Goal: Complete application form

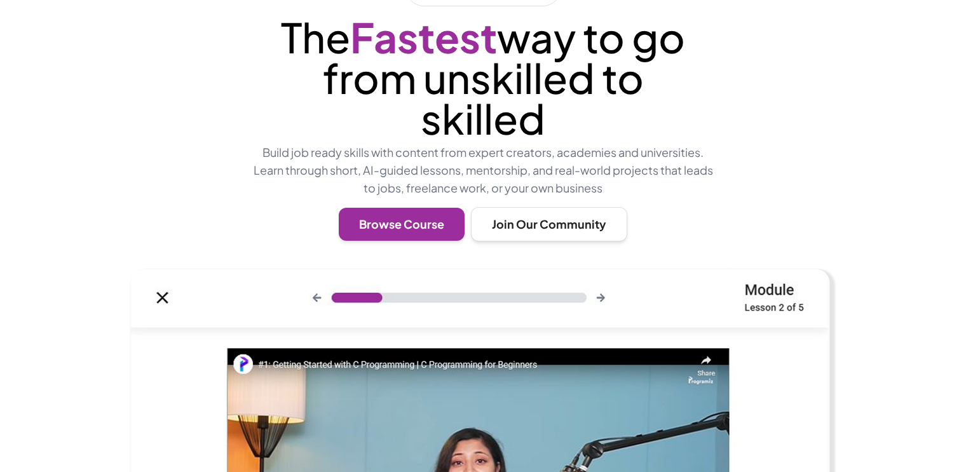
scroll to position [115, 0]
click at [534, 231] on button "Join Our Community" at bounding box center [549, 223] width 156 height 34
click at [530, 229] on button "Join Our Community" at bounding box center [549, 223] width 156 height 34
click at [529, 231] on button "Join Our Community" at bounding box center [549, 223] width 156 height 34
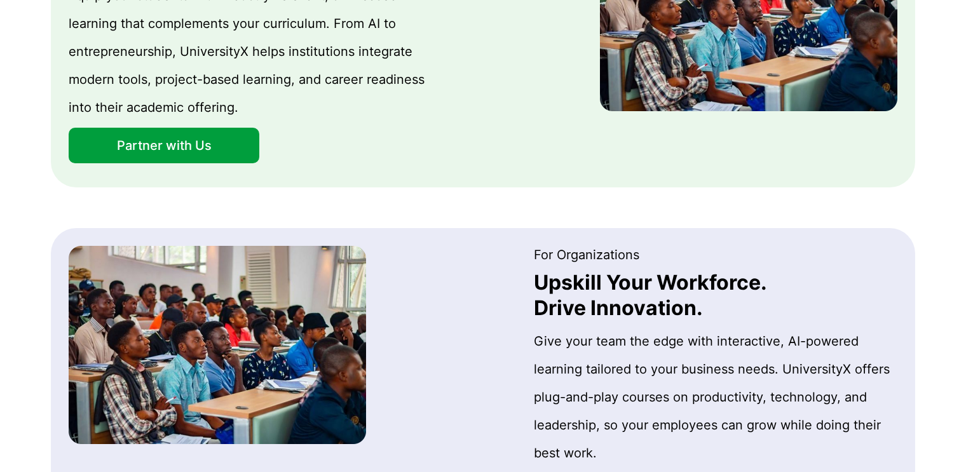
scroll to position [1131, 0]
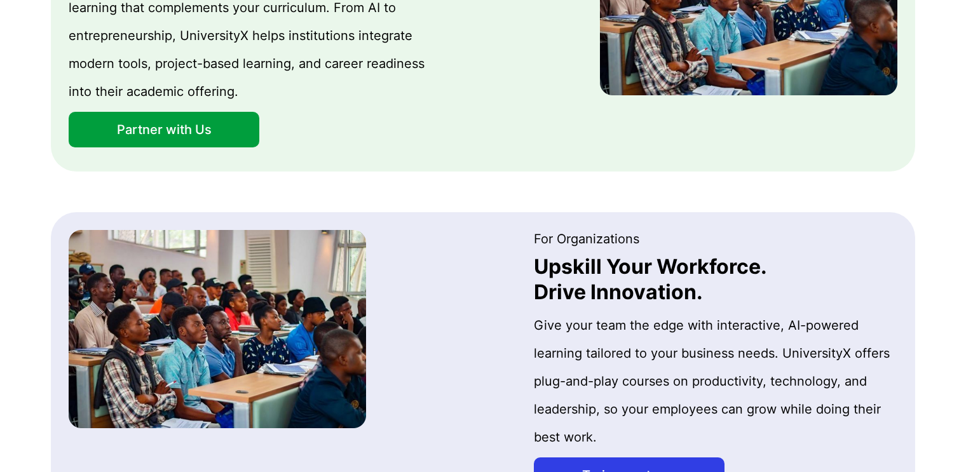
click at [170, 133] on button "Partner with Us" at bounding box center [164, 130] width 191 height 36
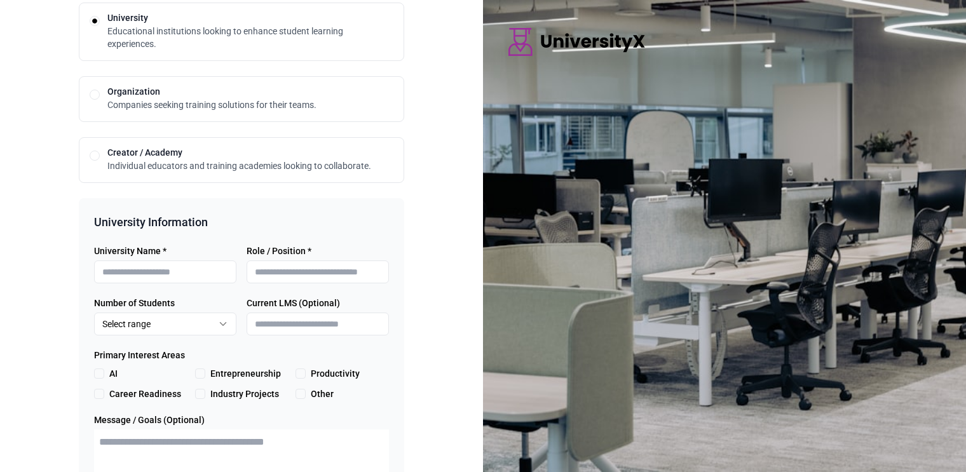
scroll to position [254, 0]
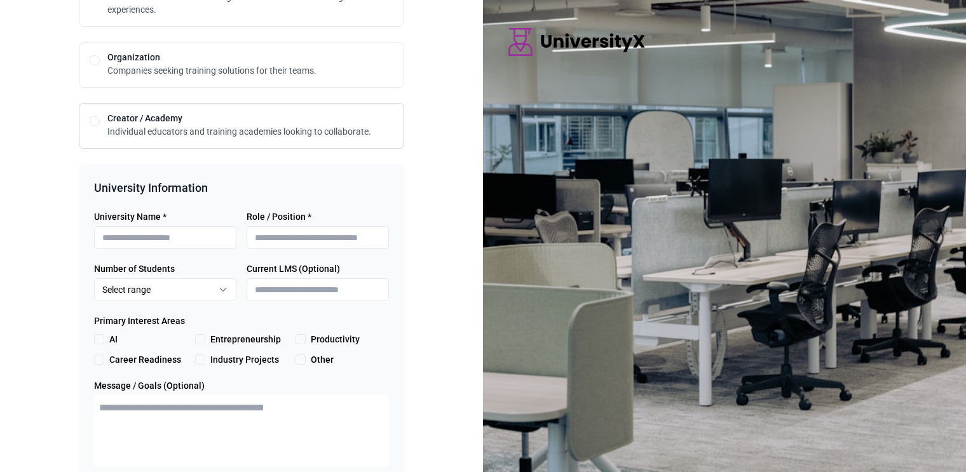
click at [132, 128] on p "Individual educators and training academies looking to collaborate." at bounding box center [250, 131] width 286 height 13
click at [95, 119] on button "Creator / Academy" at bounding box center [95, 121] width 10 height 10
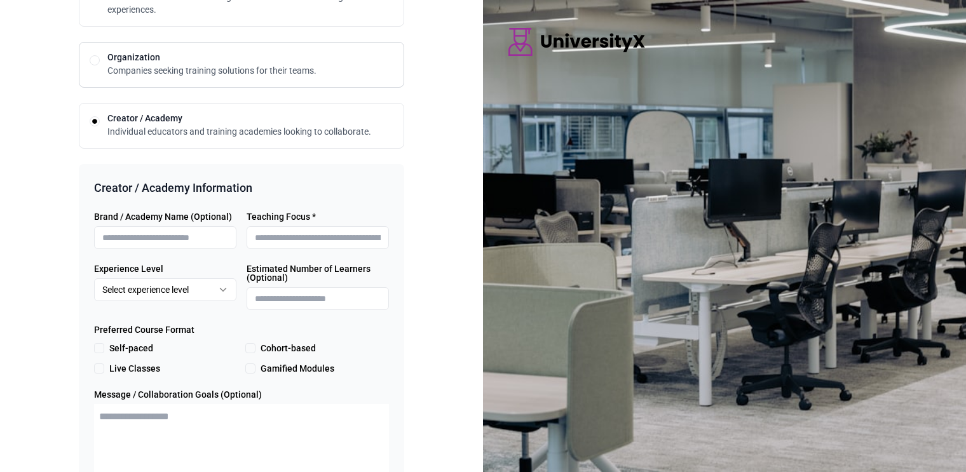
click at [132, 78] on div "Organization Companies seeking training solutions for their teams." at bounding box center [241, 65] width 325 height 46
click at [97, 60] on button "Organization" at bounding box center [95, 60] width 10 height 10
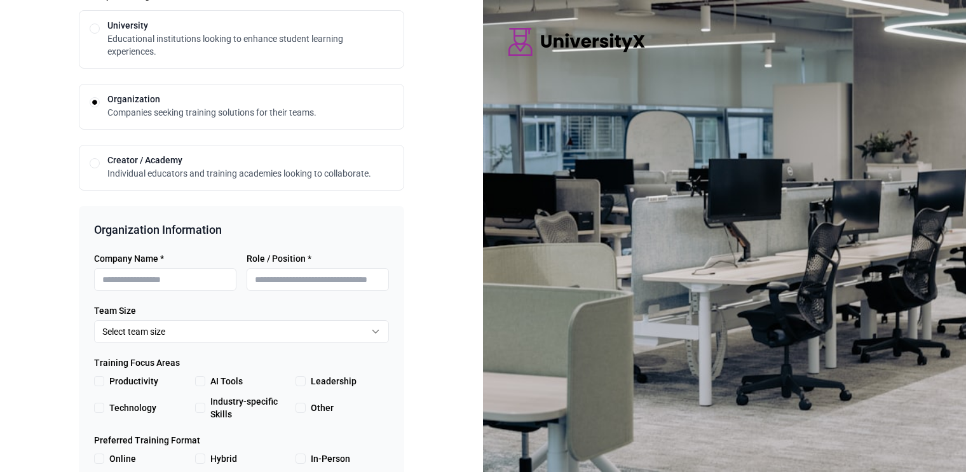
scroll to position [191, 0]
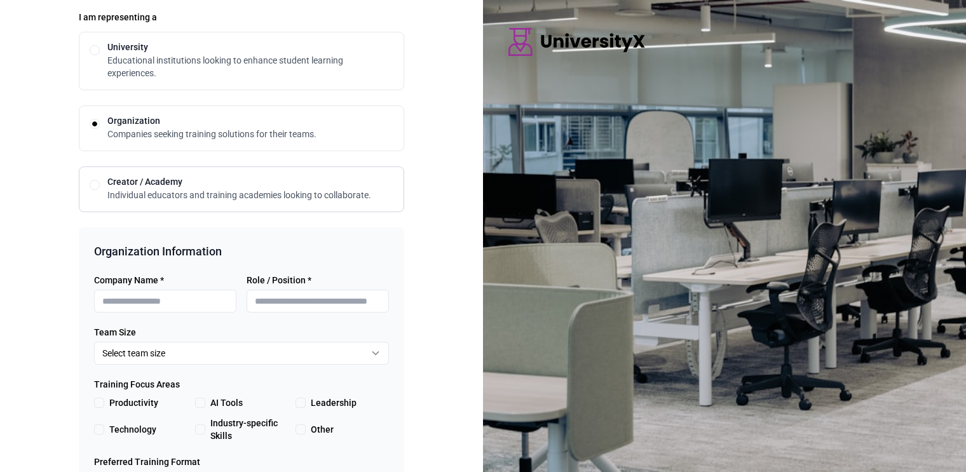
click at [94, 187] on button "Creator / Academy" at bounding box center [95, 185] width 10 height 10
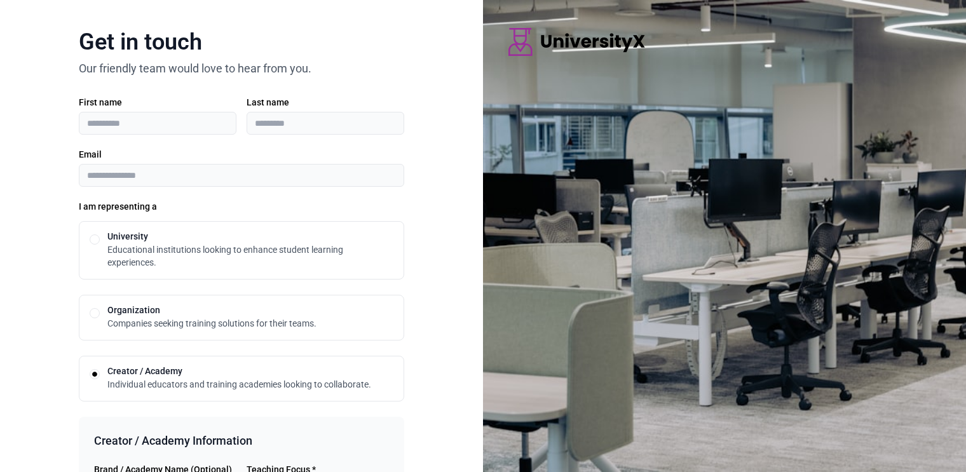
scroll to position [0, 0]
click at [93, 241] on button "University" at bounding box center [95, 241] width 10 height 10
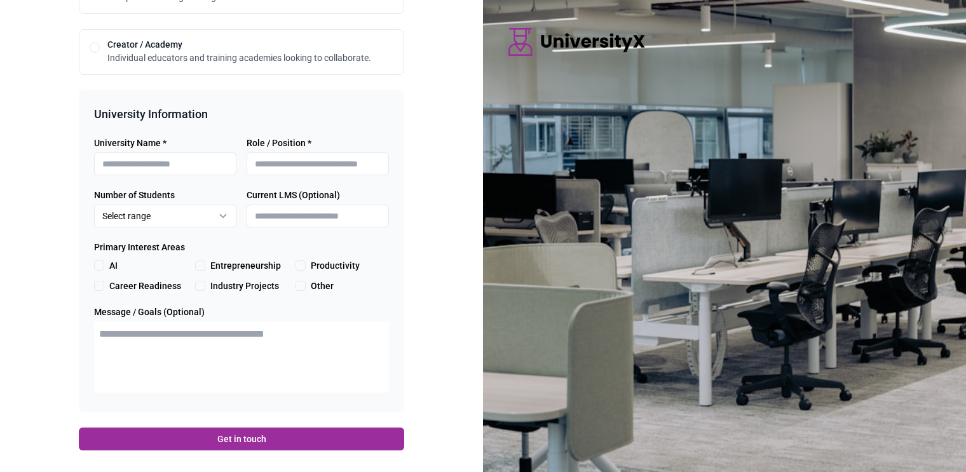
scroll to position [335, 0]
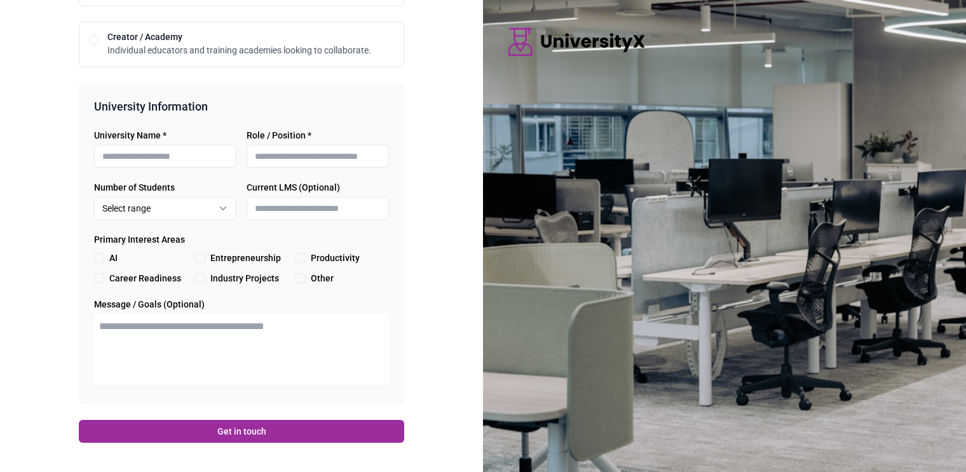
click at [175, 341] on textarea "Message / Goals (Optional)" at bounding box center [241, 349] width 295 height 71
